Goal: Information Seeking & Learning: Check status

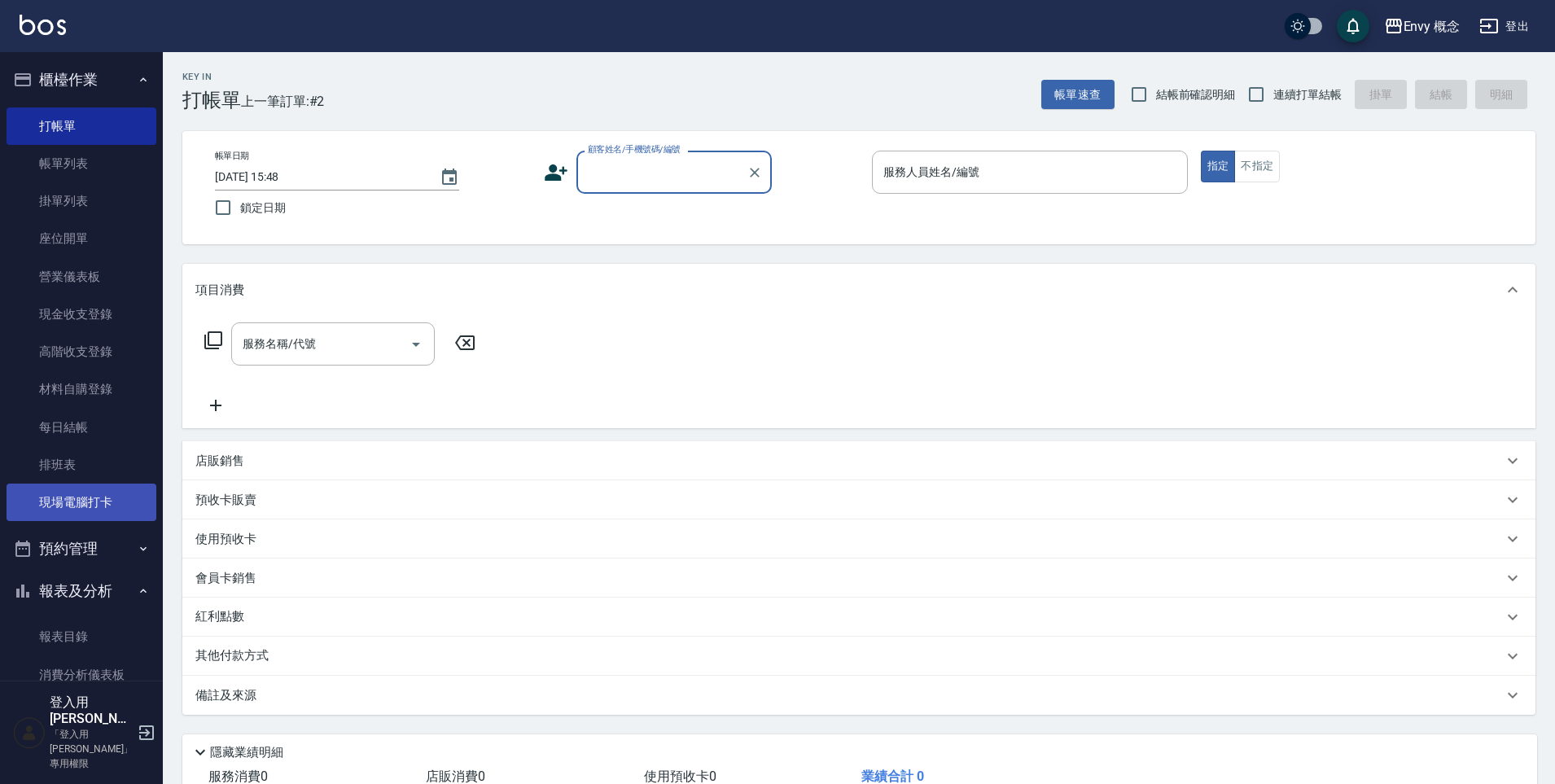
click at [63, 495] on link "現場電腦打卡" at bounding box center [81, 501] width 150 height 38
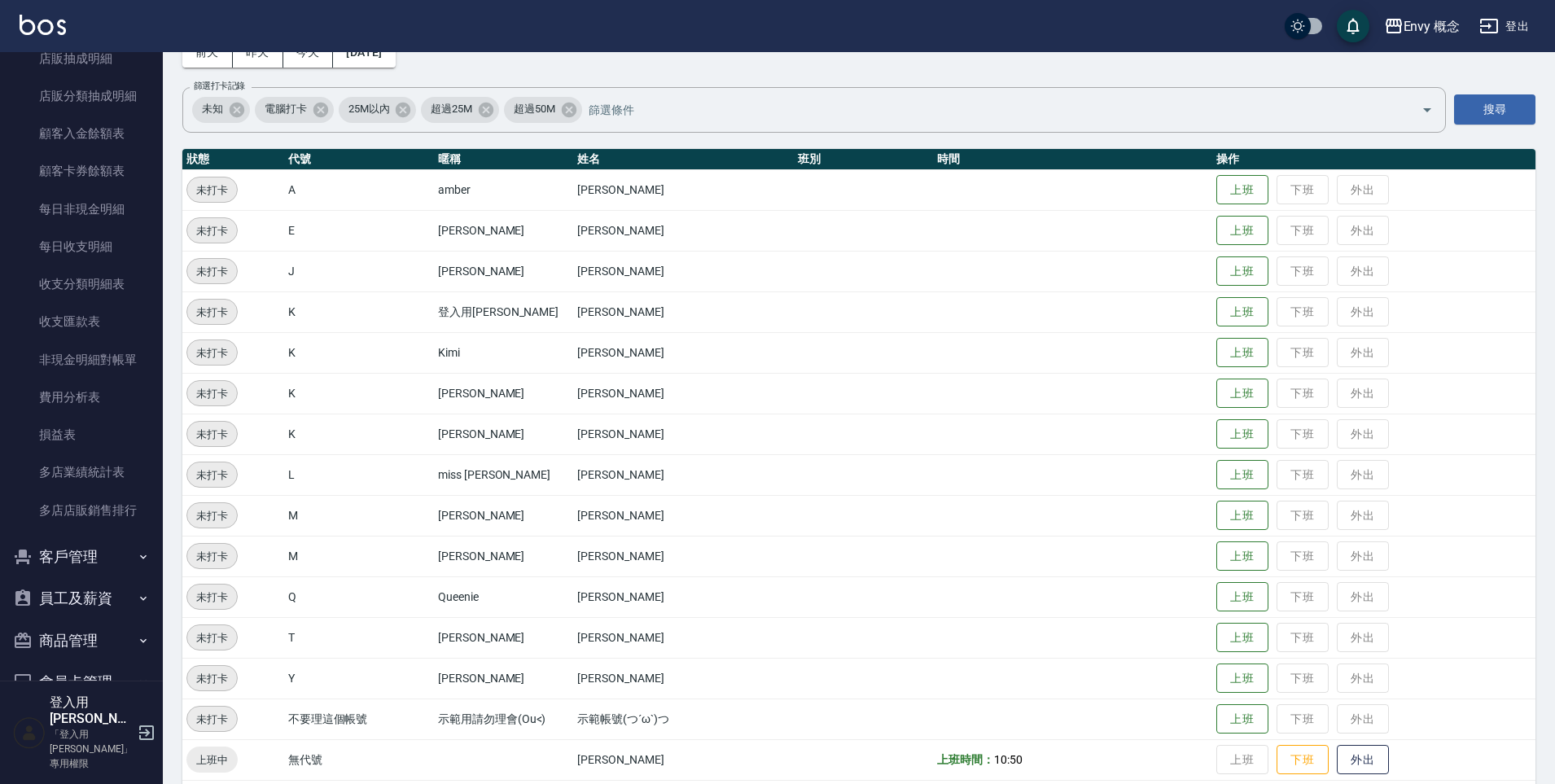
scroll to position [1521, 0]
click at [137, 595] on icon "button" at bounding box center [144, 598] width 14 height 14
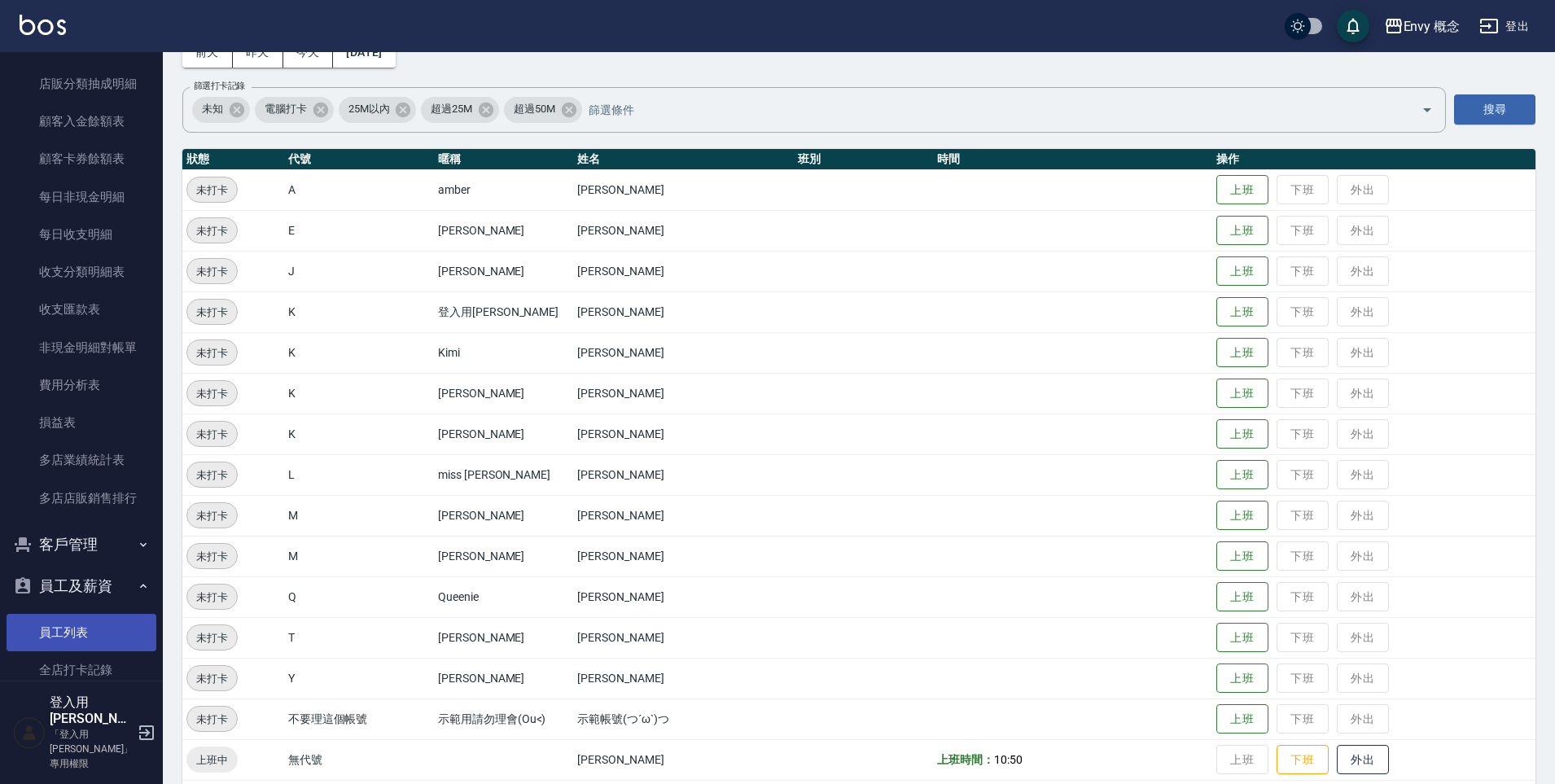
scroll to position [1542, 0]
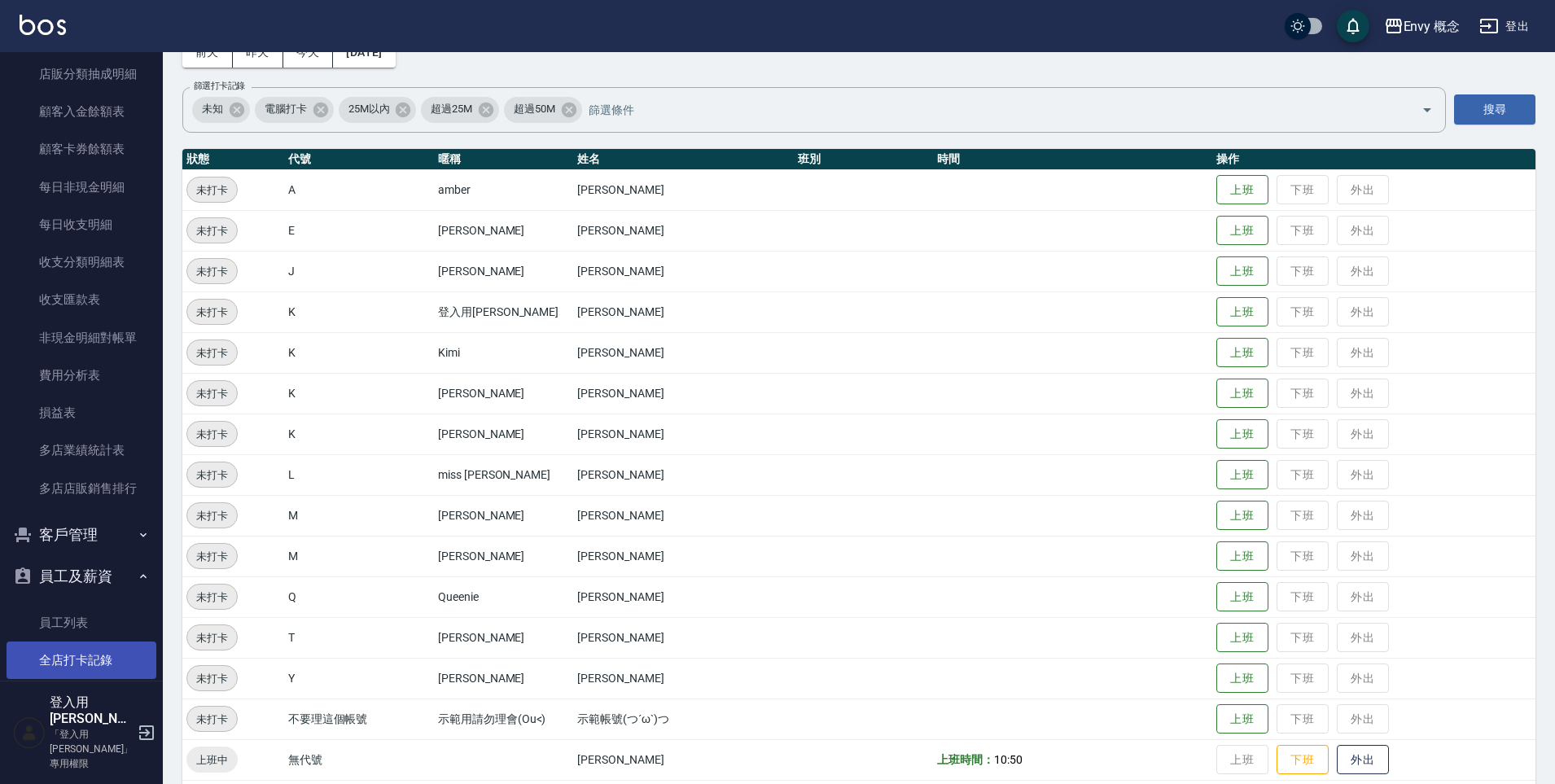
click at [89, 653] on link "全店打卡記錄" at bounding box center [81, 660] width 150 height 38
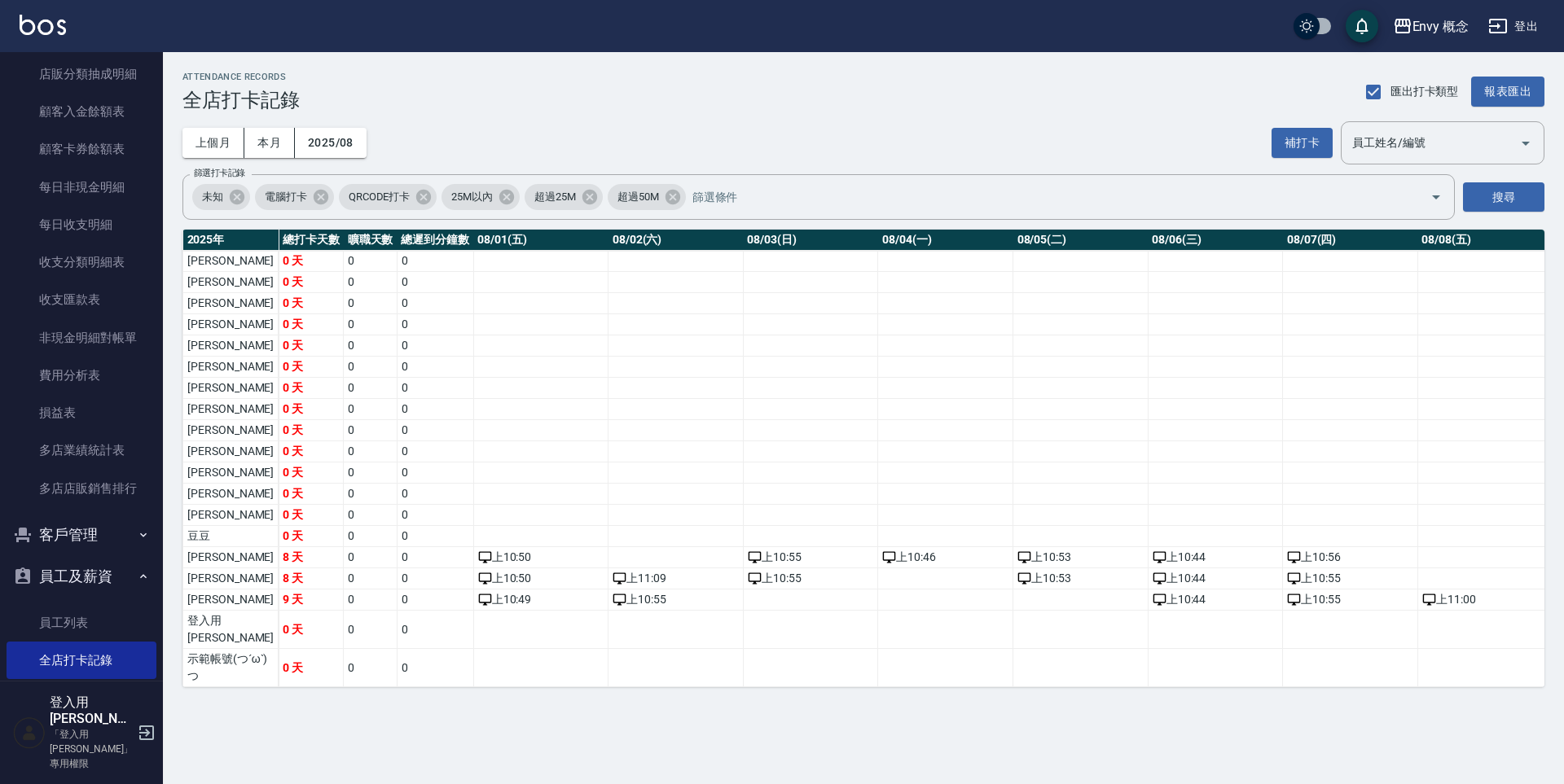
drag, startPoint x: 501, startPoint y: 696, endPoint x: 513, endPoint y: 697, distance: 12.0
click at [513, 687] on td "a dense table" at bounding box center [540, 668] width 135 height 39
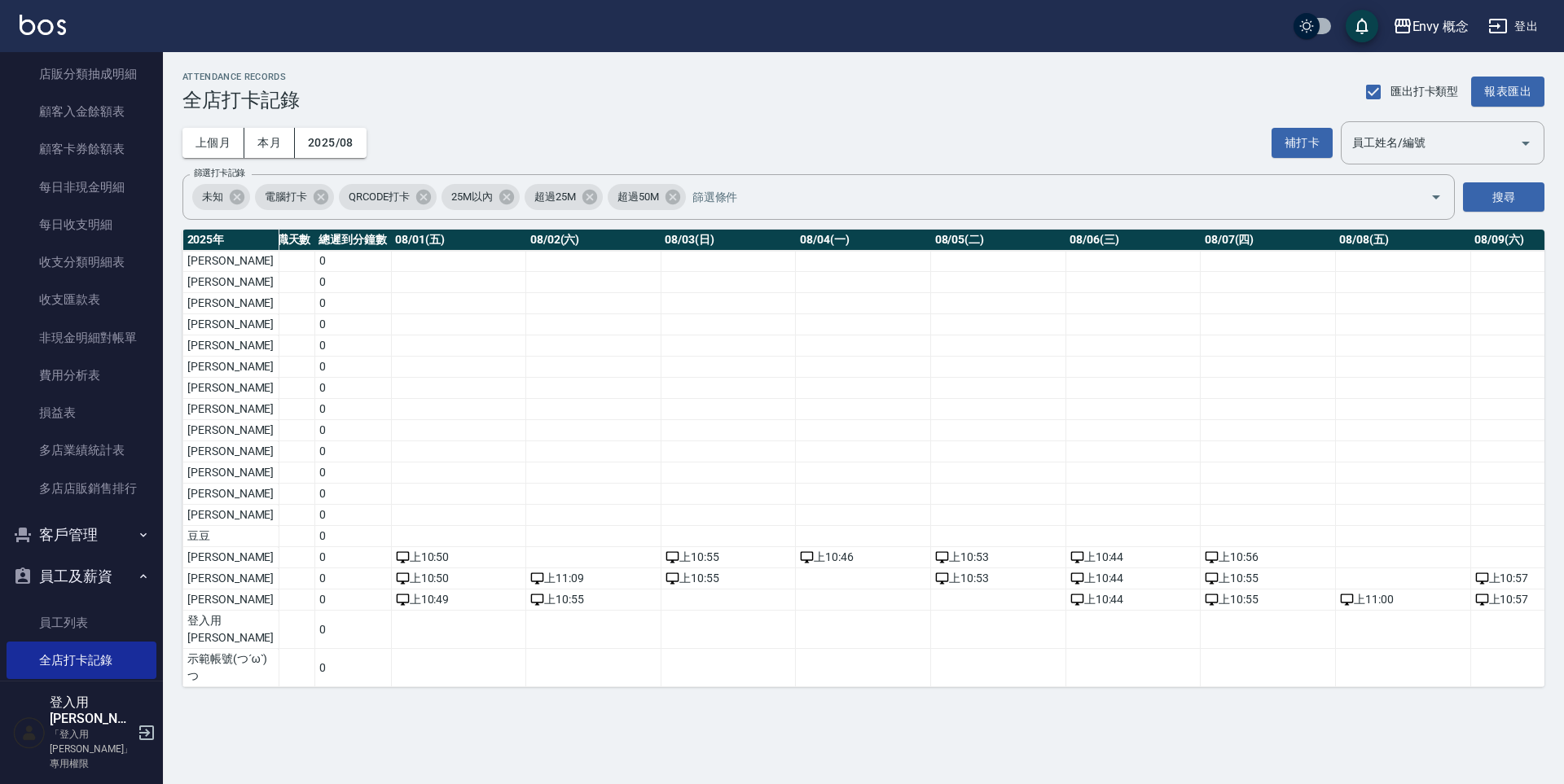
scroll to position [0, 87]
click at [217, 149] on button "上個月" at bounding box center [213, 143] width 62 height 30
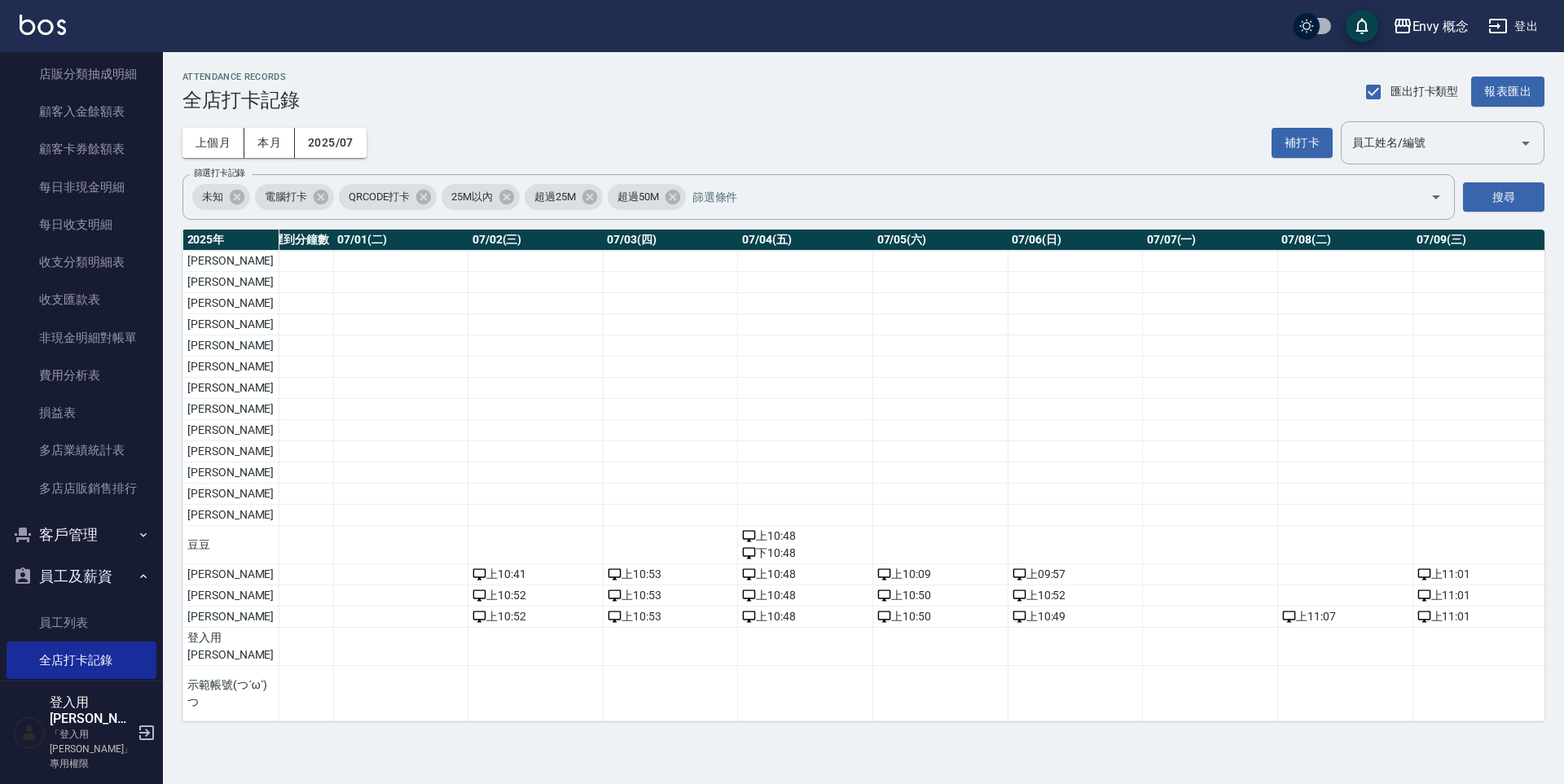
scroll to position [0, 172]
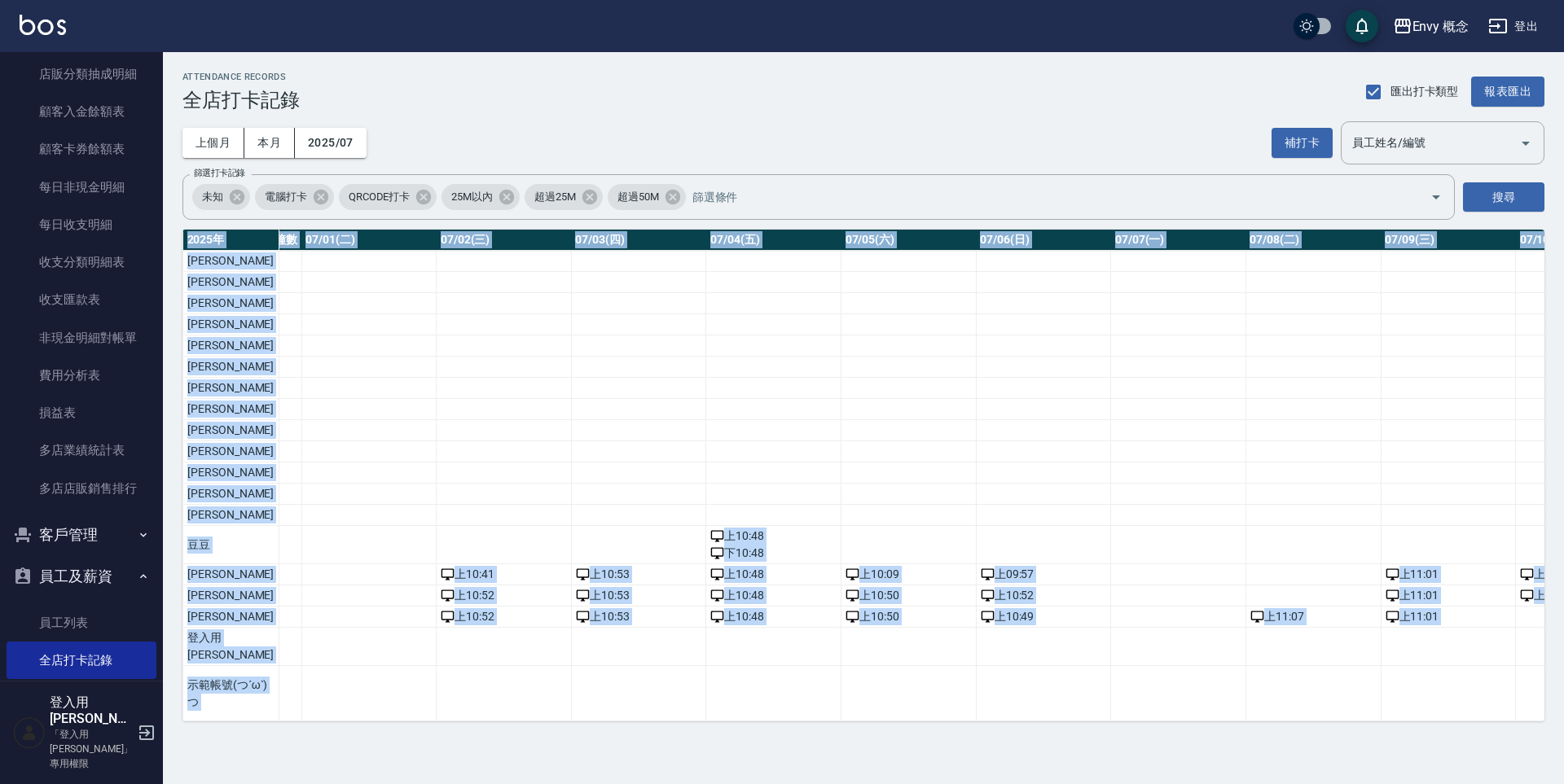
drag, startPoint x: 583, startPoint y: 715, endPoint x: 612, endPoint y: 727, distance: 31.4
click at [612, 721] on div "[DATE] 總打卡天數 曠職天數 總遲到分鐘數 07/01(二) 07/02(三) 07/03(四) 07/04(五) 07/05(六) 07/06(日) …" at bounding box center [863, 475] width 1361 height 492
click at [638, 700] on td "a dense table" at bounding box center [639, 693] width 135 height 55
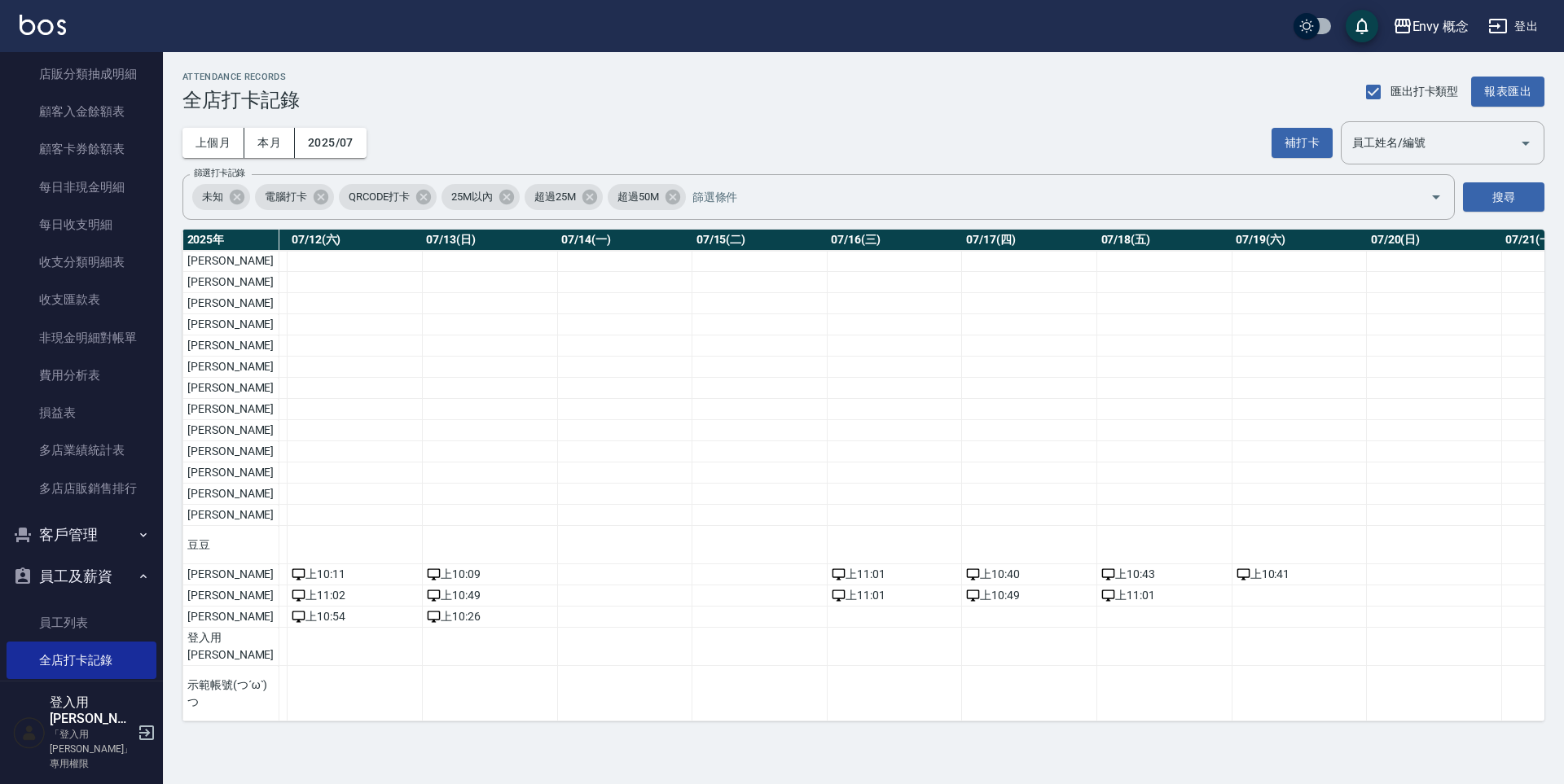
scroll to position [0, 1696]
